Goal: Information Seeking & Learning: Learn about a topic

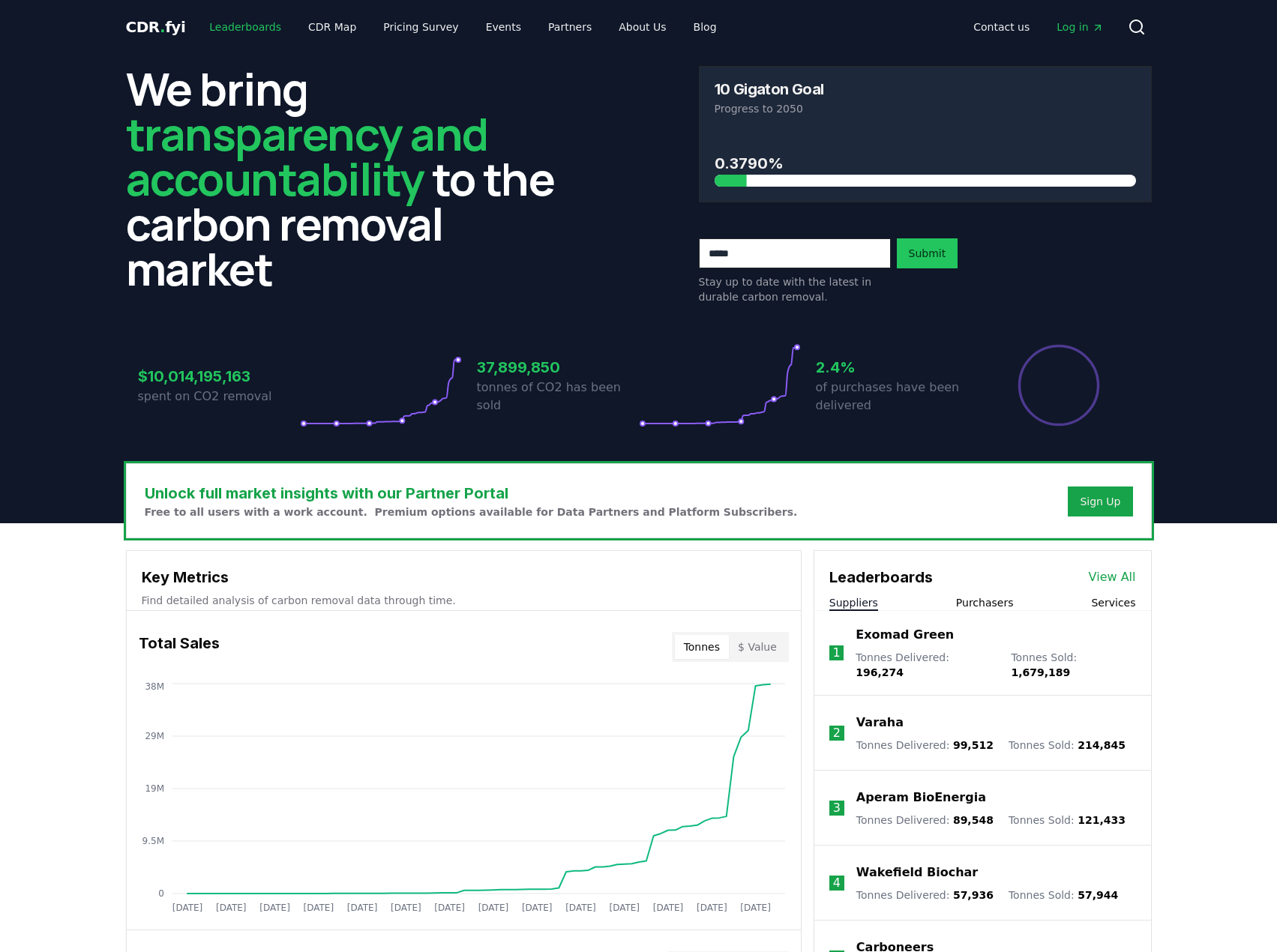
click at [235, 31] on link "Leaderboards" at bounding box center [245, 27] width 96 height 27
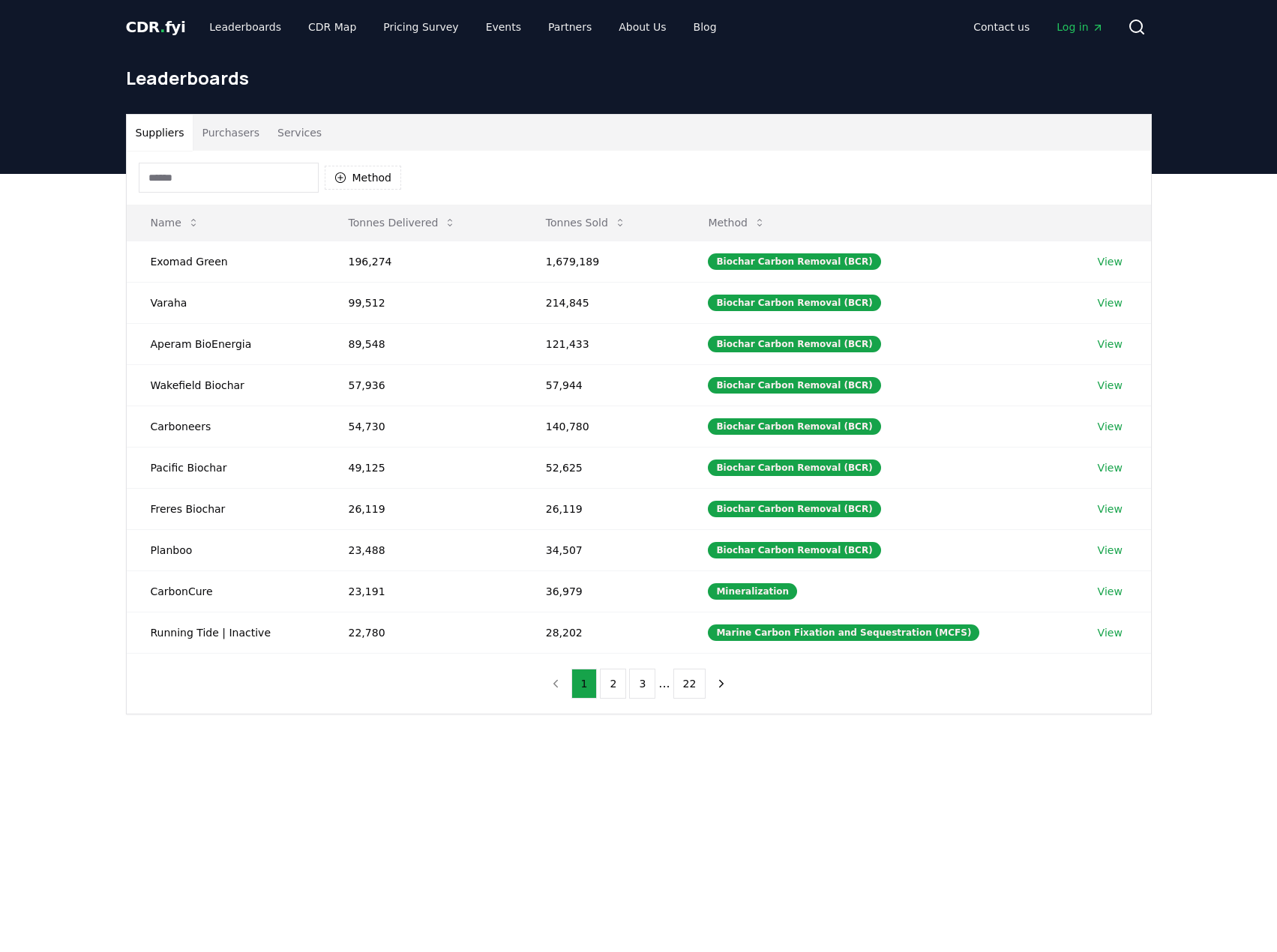
click at [220, 139] on button "Purchasers" at bounding box center [230, 133] width 75 height 36
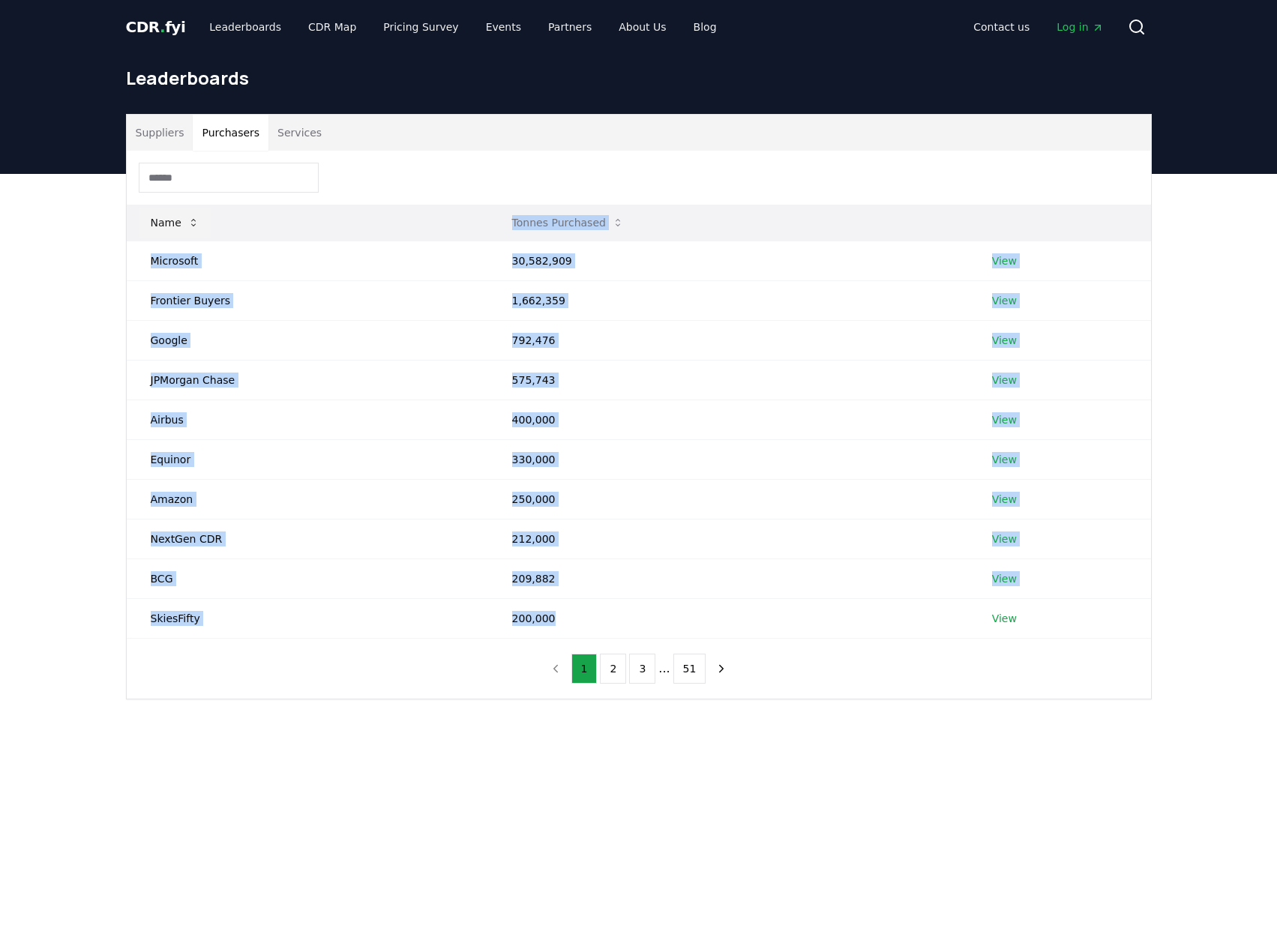
drag, startPoint x: 571, startPoint y: 622, endPoint x: 167, endPoint y: 233, distance: 560.8
click at [167, 233] on table "Name Tonnes Purchased Microsoft 30,582,909 View Frontier Buyers 1,662,359 View …" at bounding box center [638, 422] width 1025 height 434
copy table "Tonnes Purchased Microsoft 30,582,909 View Frontier Buyers 1,662,359 View Googl…"
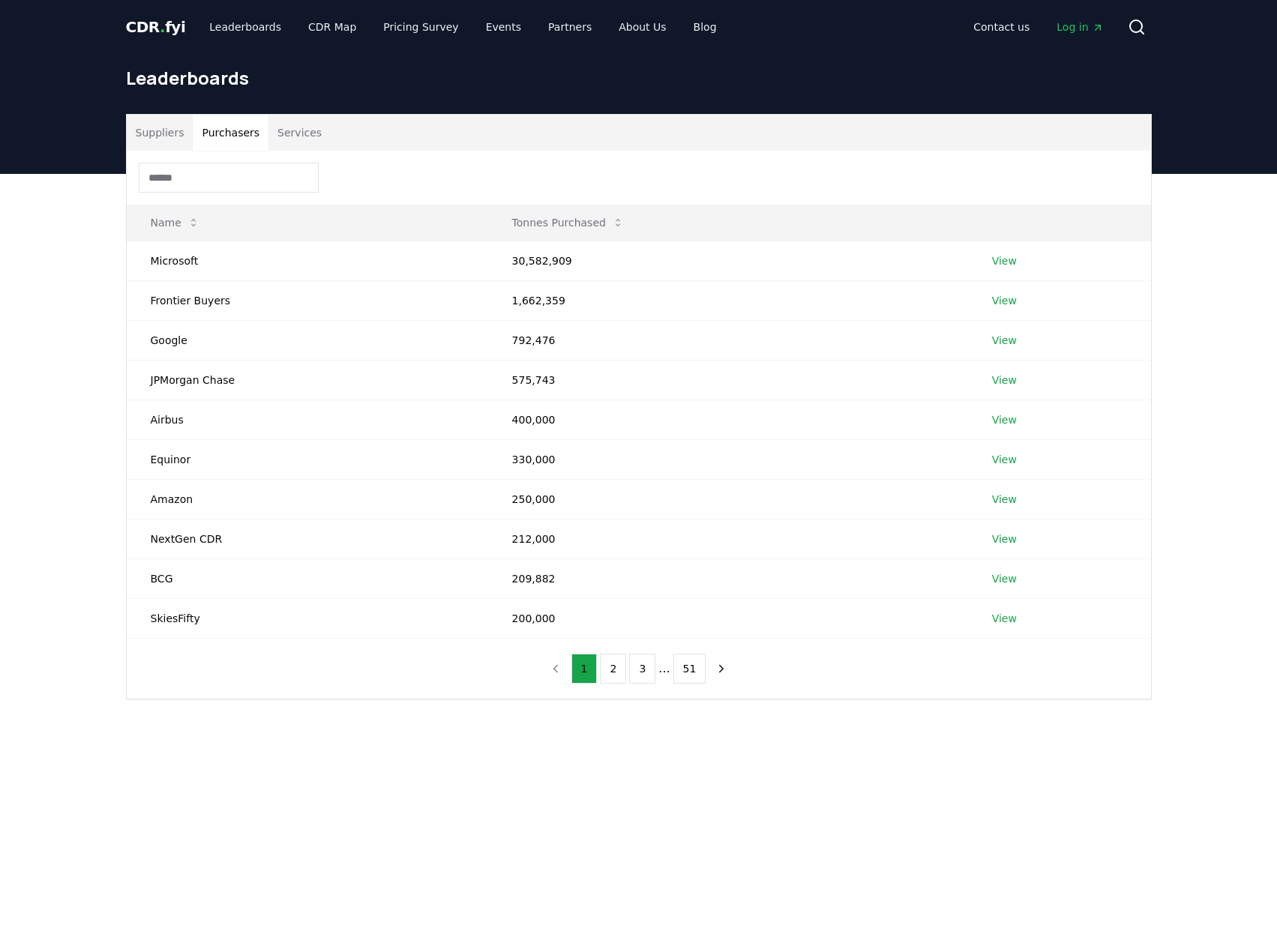
click at [429, 812] on main "Suppliers Purchasers Services Name Tonnes Purchased Microsoft 30,582,909 View F…" at bounding box center [638, 650] width 1277 height 952
click at [995, 261] on link "View" at bounding box center [1004, 261] width 24 height 15
